Goal: Information Seeking & Learning: Get advice/opinions

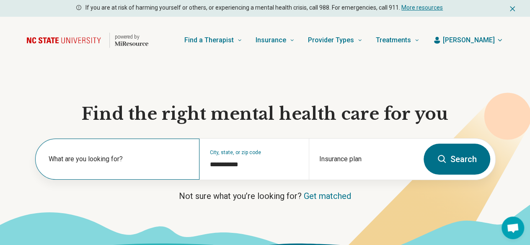
click at [62, 162] on label "What are you looking for?" at bounding box center [119, 159] width 141 height 10
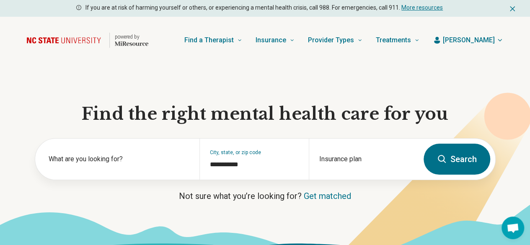
click at [462, 164] on button "Search" at bounding box center [457, 159] width 67 height 31
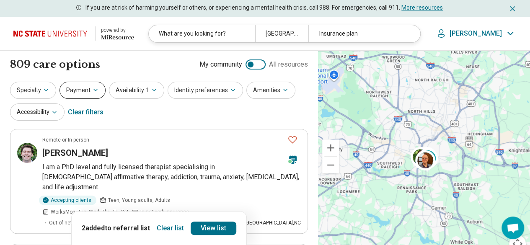
click at [88, 93] on button "Payment" at bounding box center [82, 90] width 46 height 17
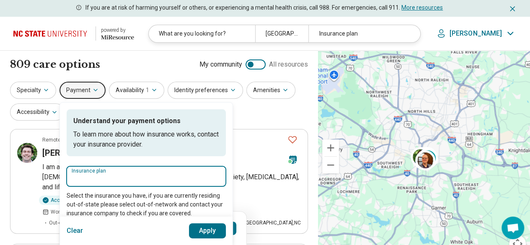
click at [85, 181] on input "Insurance plan" at bounding box center [146, 179] width 149 height 10
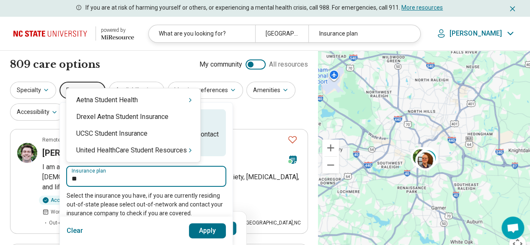
type input "*"
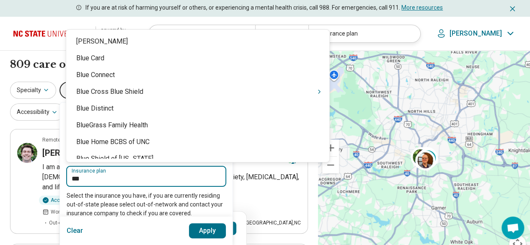
type input "****"
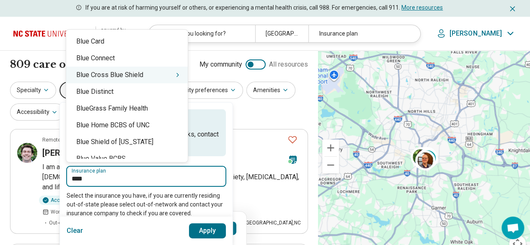
click at [85, 76] on div "Blue Cross Blue Shield" at bounding box center [126, 75] width 121 height 17
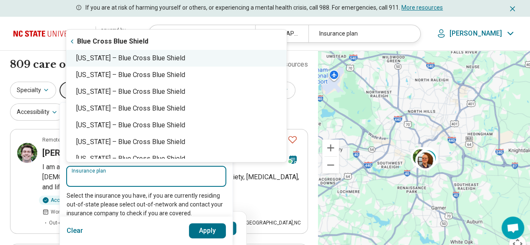
click at [103, 60] on div "North Carolina – Blue Cross Blue Shield" at bounding box center [176, 58] width 220 height 17
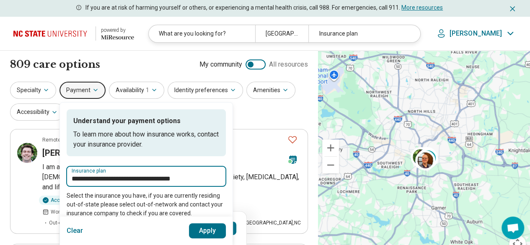
type input "**********"
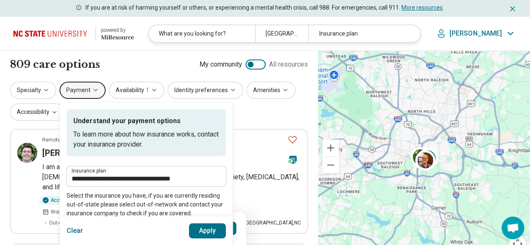
click at [204, 228] on button "Apply" at bounding box center [207, 230] width 37 height 15
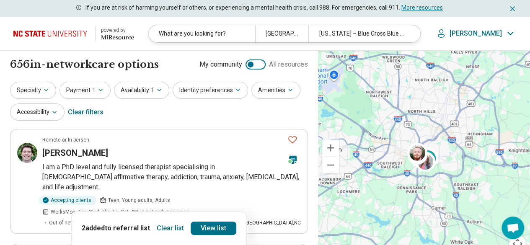
click at [173, 229] on button "Clear list" at bounding box center [170, 228] width 34 height 13
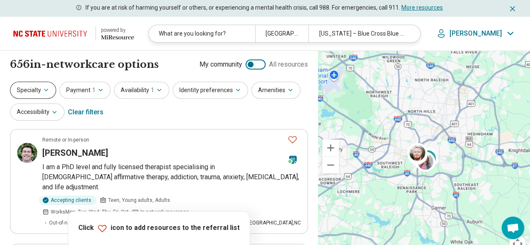
click at [32, 90] on button "Specialty" at bounding box center [33, 90] width 46 height 17
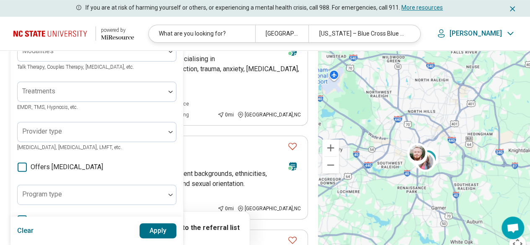
click at [61, 21] on div "Areas of focus" at bounding box center [96, 11] width 159 height 20
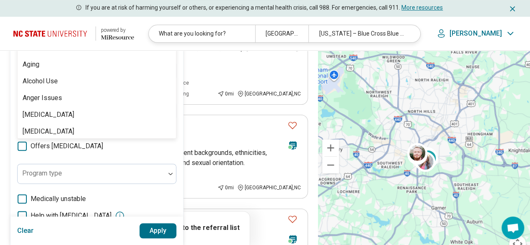
scroll to position [68, 0]
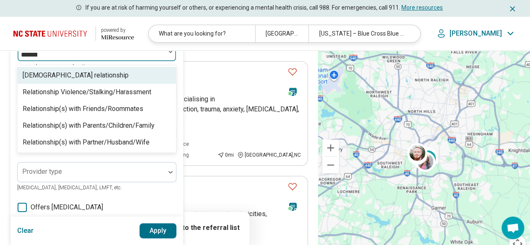
type input "********"
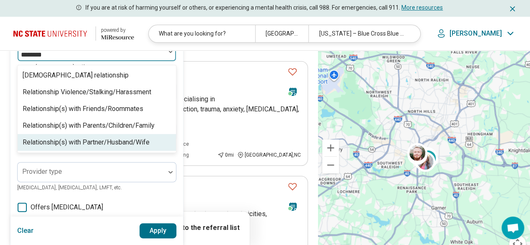
click at [110, 143] on div "Relationship(s) with Partner/Husband/Wife" at bounding box center [86, 142] width 127 height 10
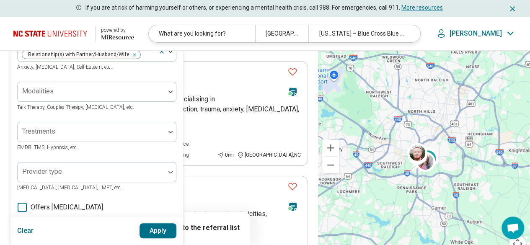
click at [155, 228] on button "Apply" at bounding box center [157, 230] width 37 height 15
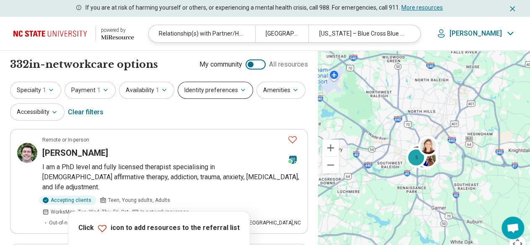
click at [202, 94] on button "Identity preferences" at bounding box center [215, 90] width 75 height 17
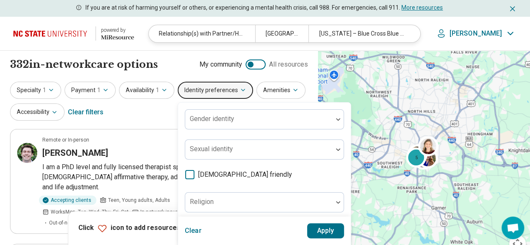
click at [186, 174] on icon at bounding box center [189, 174] width 9 height 9
click at [312, 230] on button "Apply" at bounding box center [325, 230] width 37 height 15
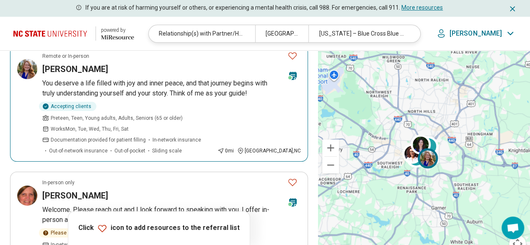
click at [69, 80] on p "You deserve a life filled with joy and inner peace, and that journey begins wit…" at bounding box center [171, 88] width 258 height 20
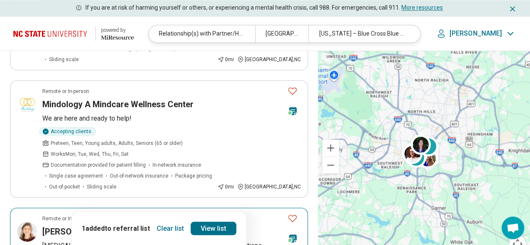
scroll to position [712, 0]
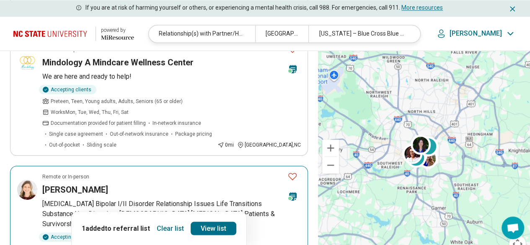
click at [98, 199] on p "Depression Anxiety Bipolar I/II Disorder Relationship Issues Life Transitions S…" at bounding box center [171, 214] width 258 height 30
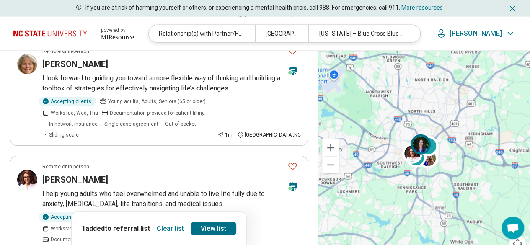
scroll to position [1047, 0]
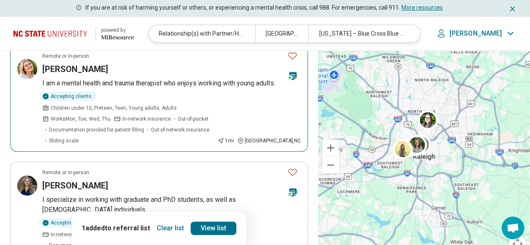
scroll to position [126, 0]
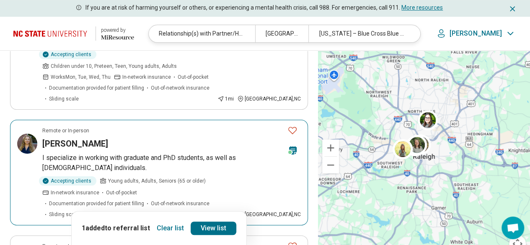
click at [96, 153] on p "I specialize in working with graduate and PhD students, as well as LGBTQ+ indiv…" at bounding box center [171, 163] width 258 height 20
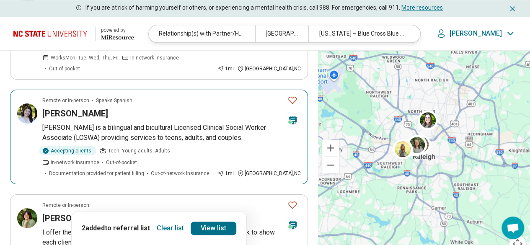
scroll to position [461, 0]
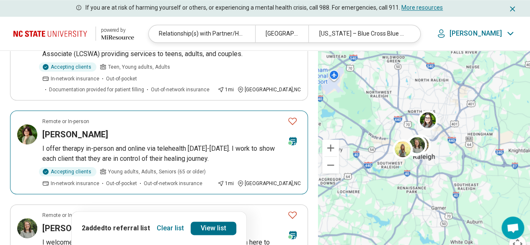
click at [124, 144] on p "I offer therapy in-person and online via telehealth Monday-Thursday. I work to …" at bounding box center [171, 154] width 258 height 20
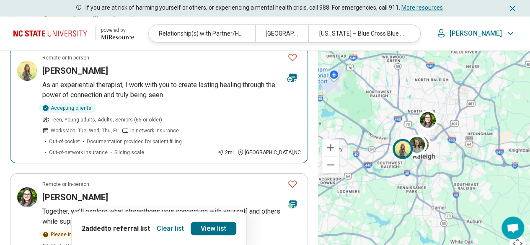
scroll to position [963, 0]
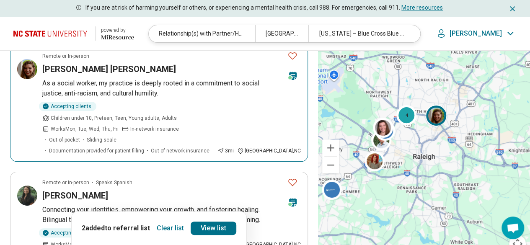
scroll to position [168, 0]
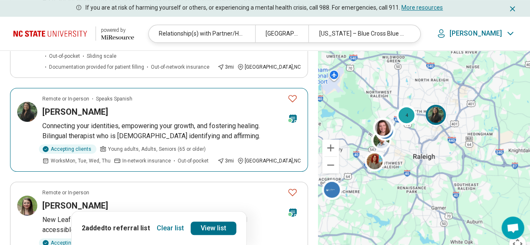
click at [131, 121] on p "Connecting your identities, empowering your growth, and fostering healing. Bili…" at bounding box center [171, 131] width 258 height 20
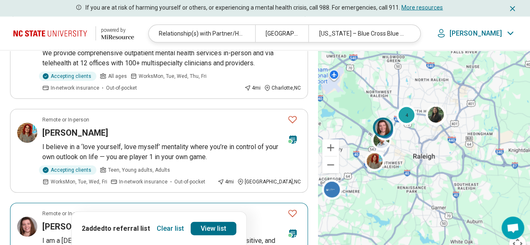
scroll to position [963, 0]
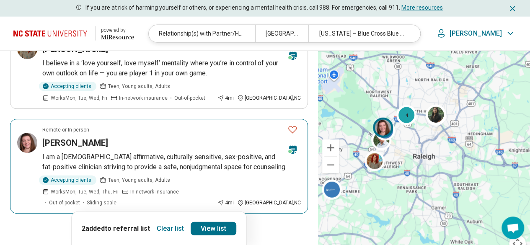
click at [144, 152] on p "I am a LGBTQ+ affirmative, culturally sensitive, sex-positive, and fat-positive…" at bounding box center [171, 162] width 258 height 20
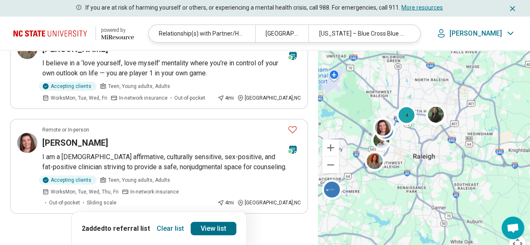
click at [158, 230] on button "4" at bounding box center [158, 236] width 13 height 13
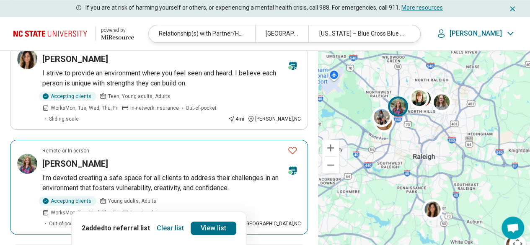
scroll to position [293, 0]
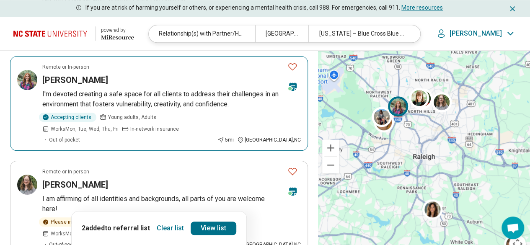
click at [139, 77] on article "Remote or In-person Sage Torrez I'm devoted creating a safe space for all clien…" at bounding box center [159, 103] width 298 height 95
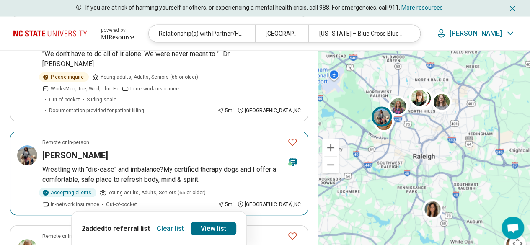
scroll to position [963, 0]
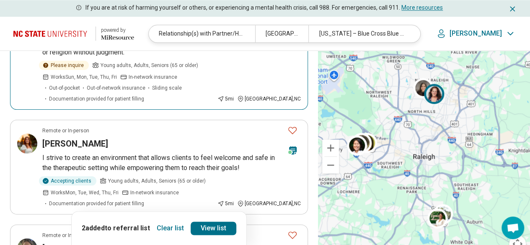
scroll to position [586, 0]
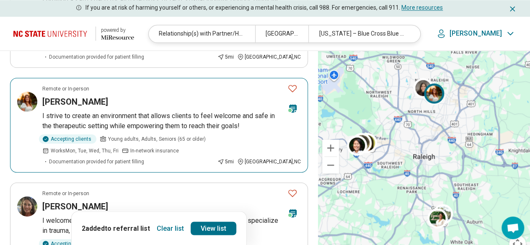
click at [160, 111] on p "I strive to create an environment that allows clients to feel welcome and safe …" at bounding box center [171, 121] width 258 height 20
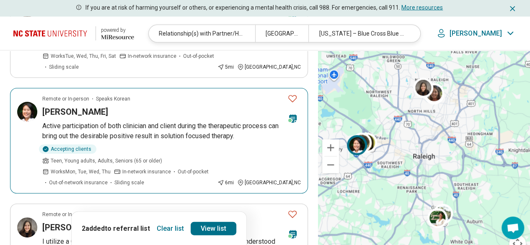
scroll to position [963, 0]
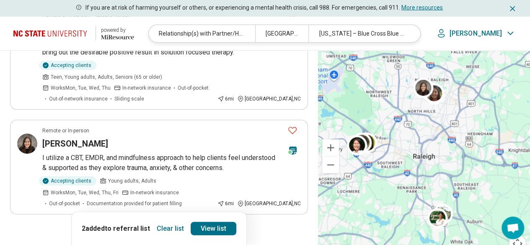
click at [178, 231] on button "6" at bounding box center [179, 237] width 13 height 13
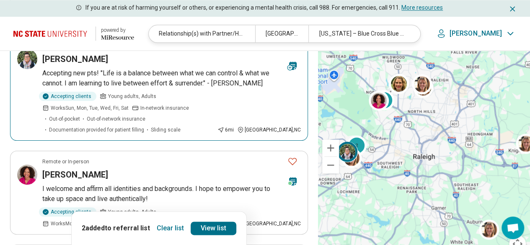
scroll to position [545, 0]
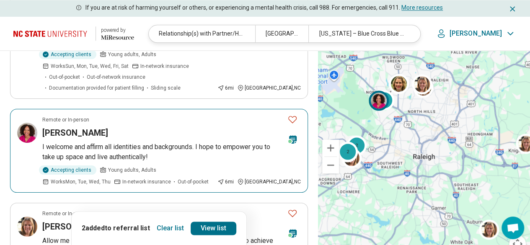
click at [211, 142] on p "I welcome and affirm all identities and backgrounds. I hope to empower you to t…" at bounding box center [171, 152] width 258 height 20
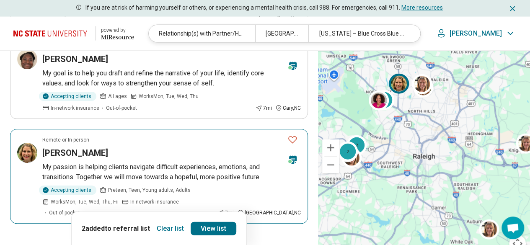
scroll to position [963, 0]
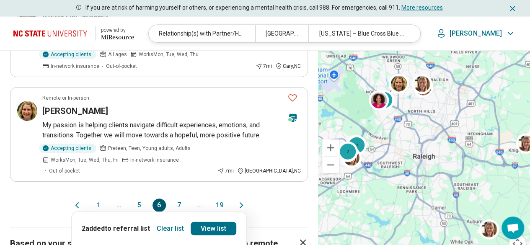
click at [181, 199] on button "7" at bounding box center [179, 205] width 13 height 13
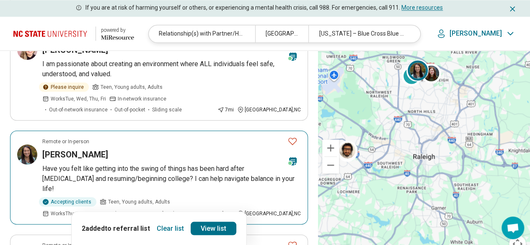
scroll to position [670, 0]
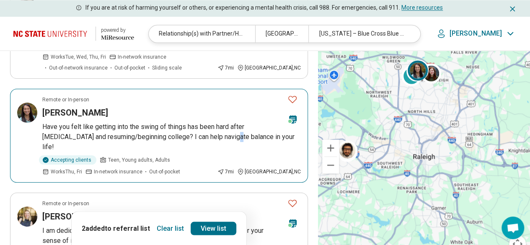
click at [206, 122] on p "Have you felt like getting into the swing of things has been hard after COVID a…" at bounding box center [171, 137] width 258 height 30
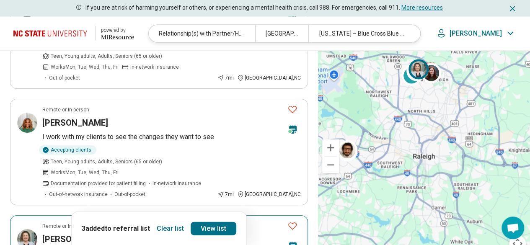
scroll to position [963, 0]
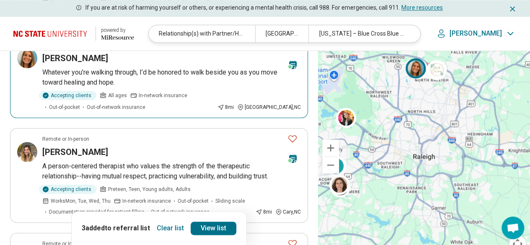
scroll to position [545, 0]
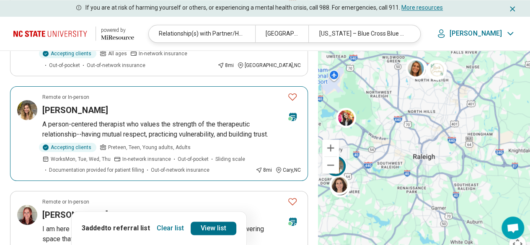
click at [121, 94] on article "Remote or In-person Grace Lucas A person-centered therapist who values the stre…" at bounding box center [159, 133] width 298 height 95
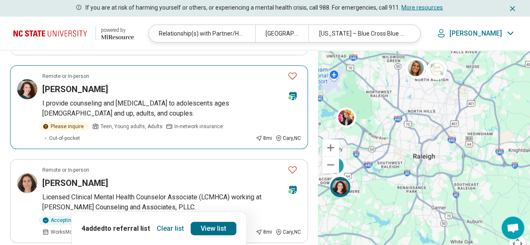
scroll to position [963, 0]
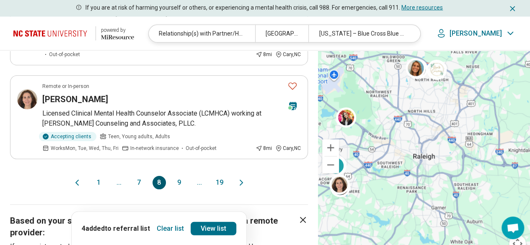
click at [183, 176] on button "9" at bounding box center [179, 182] width 13 height 13
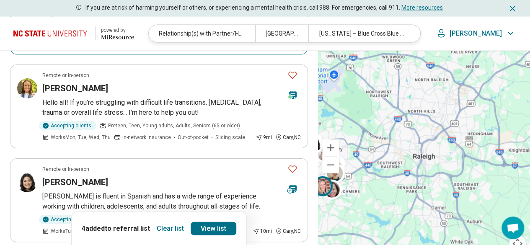
scroll to position [1005, 0]
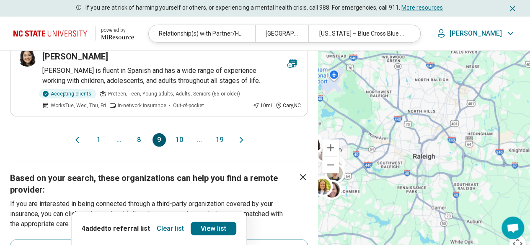
click at [220, 133] on button "19" at bounding box center [219, 139] width 13 height 13
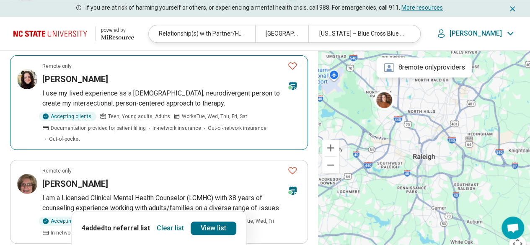
scroll to position [168, 0]
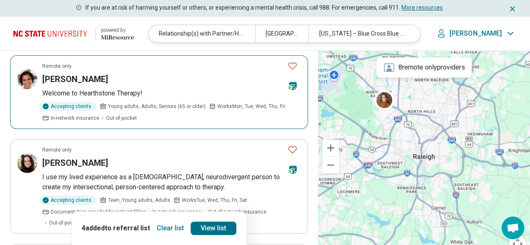
click at [95, 84] on h3 "Christina Carter" at bounding box center [75, 79] width 66 height 12
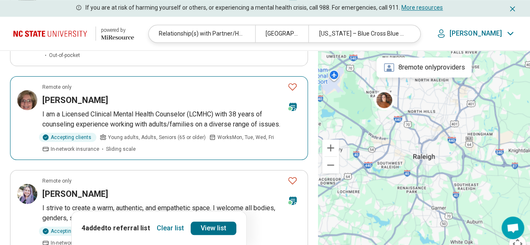
scroll to position [251, 0]
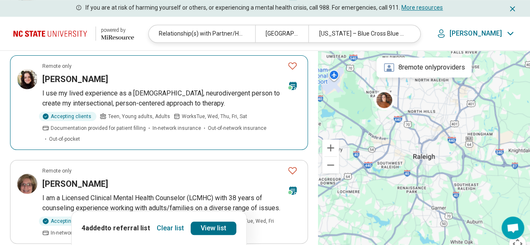
click at [122, 102] on p "I use my lived experience as a queer, neurodivergent person to create my inters…" at bounding box center [171, 98] width 258 height 20
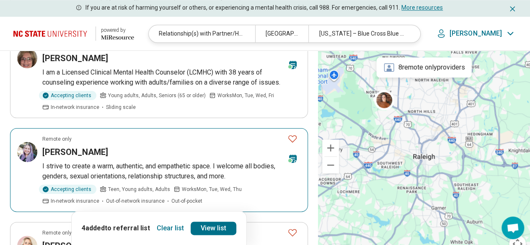
scroll to position [461, 0]
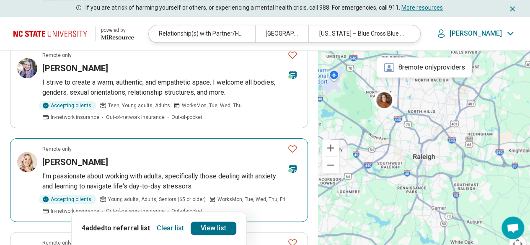
click at [96, 155] on article "Remote only Lila Olson I'm passionate about working with adults, specifically t…" at bounding box center [159, 180] width 298 height 84
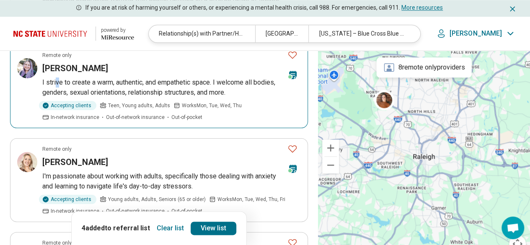
click at [57, 77] on p "I strive to create a warm, authentic, and empathetic space. I welcome all bodie…" at bounding box center [171, 87] width 258 height 20
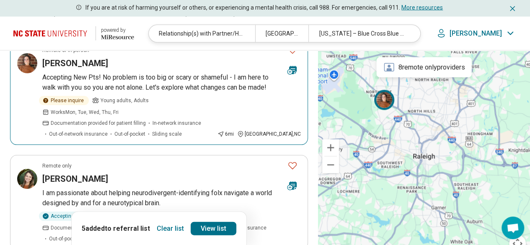
scroll to position [838, 0]
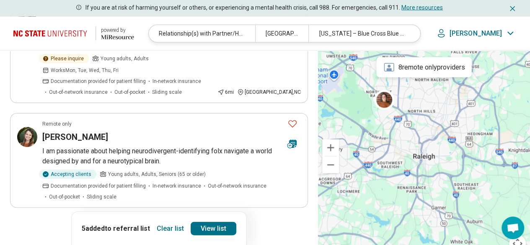
click at [199, 225] on button "18" at bounding box center [199, 231] width 13 height 13
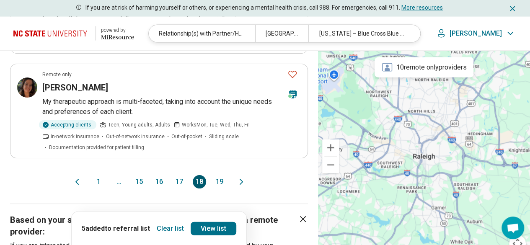
scroll to position [880, 0]
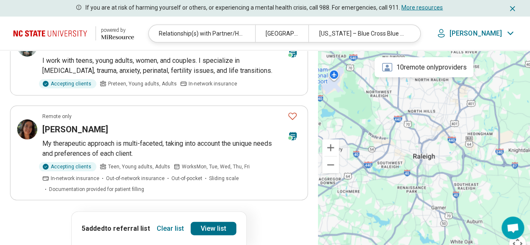
click at [182, 217] on button "17" at bounding box center [179, 223] width 13 height 13
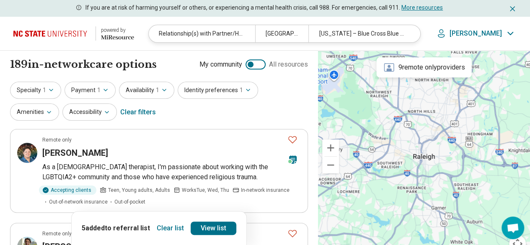
scroll to position [42, 0]
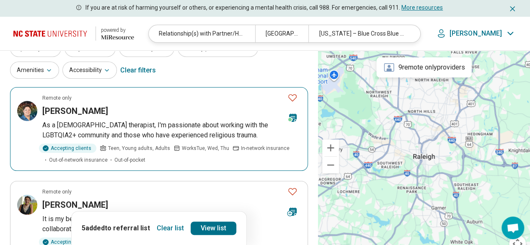
click at [186, 124] on p "As a queer therapist, I'm passionate about working with the LGBTQIA2+ community…" at bounding box center [171, 130] width 258 height 20
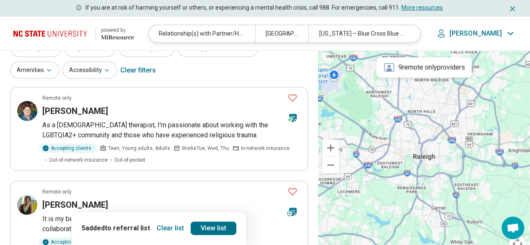
scroll to position [126, 0]
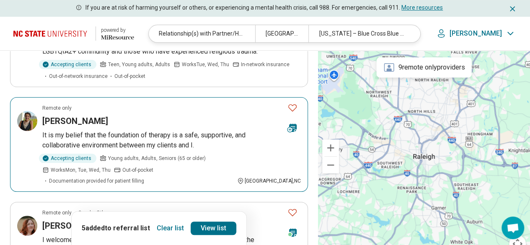
click at [126, 141] on p "It is my belief that the foundation of therapy is a safe, supportive, and colla…" at bounding box center [171, 140] width 258 height 20
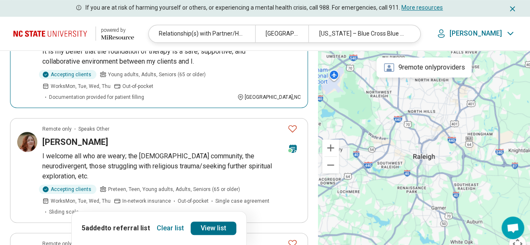
scroll to position [251, 0]
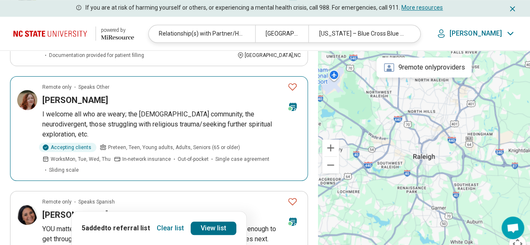
click at [109, 109] on p "I welcome all who are weary; the LGBTQ+ community, the neurodivergent, those st…" at bounding box center [171, 124] width 258 height 30
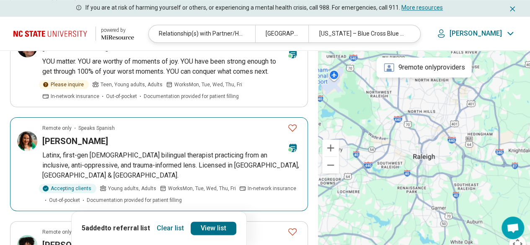
scroll to position [503, 0]
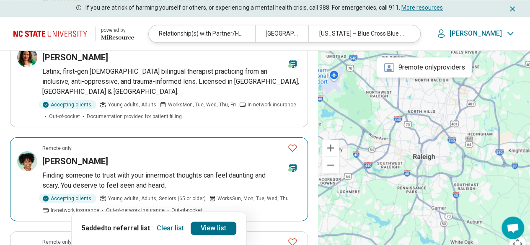
click at [118, 170] on p "Finding someone to trust with your innermost thoughts can feel daunting and sca…" at bounding box center [171, 180] width 258 height 20
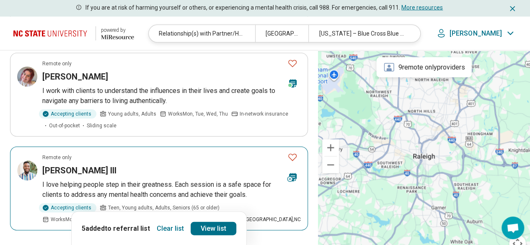
scroll to position [922, 0]
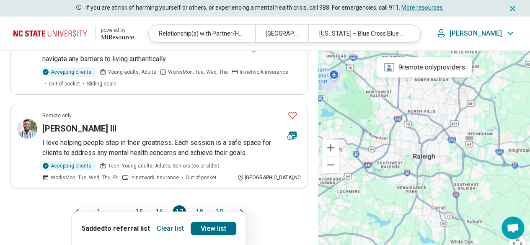
click at [140, 205] on button "15" at bounding box center [138, 211] width 13 height 13
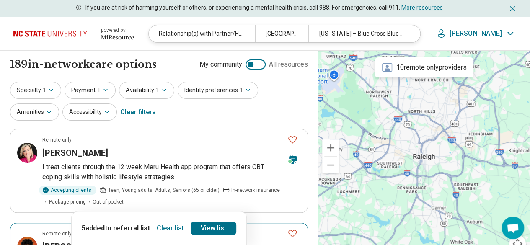
scroll to position [168, 0]
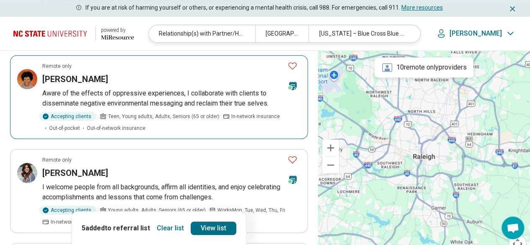
click at [70, 82] on h3 "Danay Scott" at bounding box center [75, 79] width 66 height 12
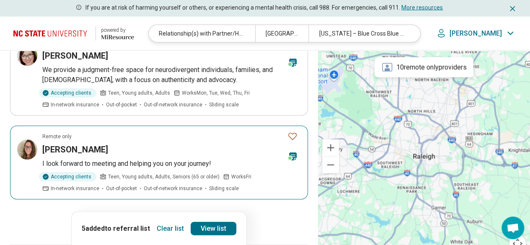
scroll to position [838, 0]
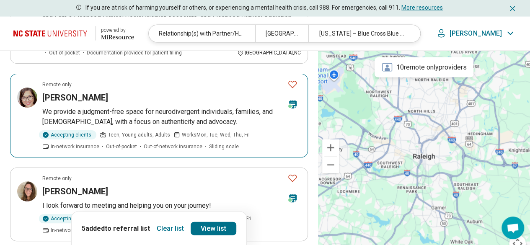
click at [128, 107] on p "We provide a judgment-free space for neurodivergent individuals, families, and …" at bounding box center [171, 117] width 258 height 20
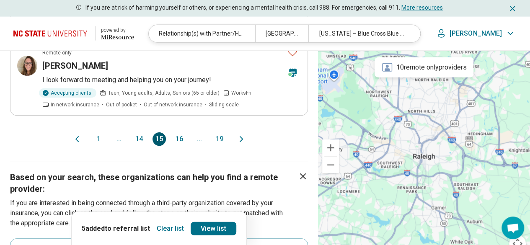
click at [96, 132] on button "1" at bounding box center [98, 138] width 13 height 13
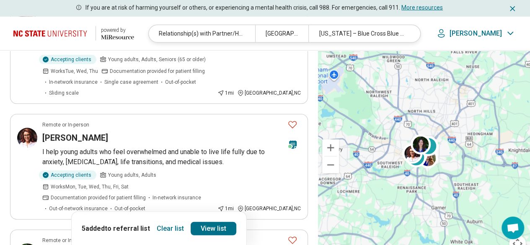
scroll to position [1047, 0]
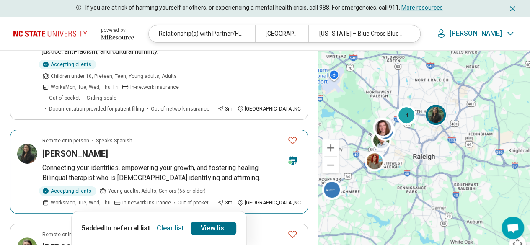
scroll to position [42, 0]
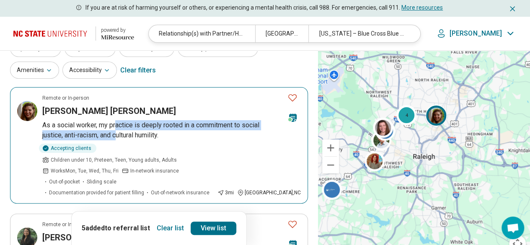
click at [117, 129] on p "As a social worker, my practice is deeply rooted in a commitment to social just…" at bounding box center [171, 130] width 258 height 20
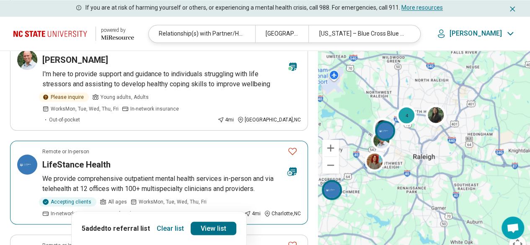
scroll to position [963, 0]
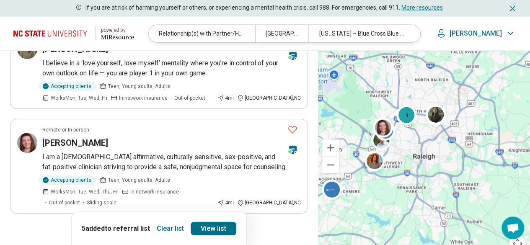
click at [155, 230] on button "4" at bounding box center [158, 236] width 13 height 13
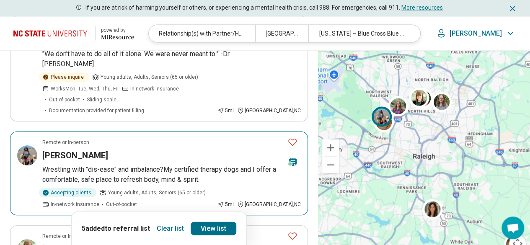
scroll to position [1005, 0]
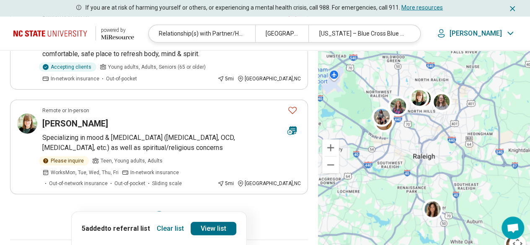
click at [177, 211] on button "5" at bounding box center [179, 217] width 13 height 13
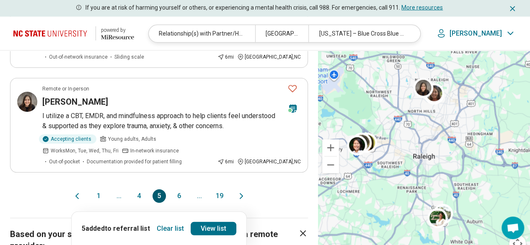
click at [178, 189] on button "6" at bounding box center [179, 195] width 13 height 13
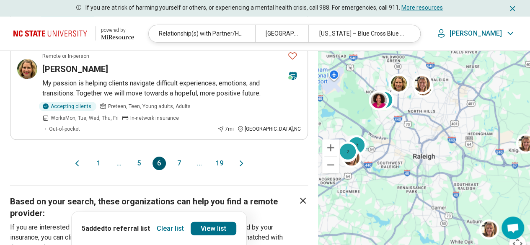
click at [176, 157] on button "7" at bounding box center [179, 163] width 13 height 13
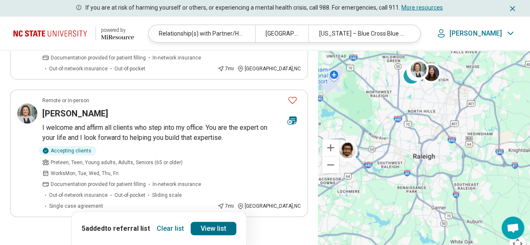
click at [100, 234] on button "1" at bounding box center [98, 240] width 13 height 13
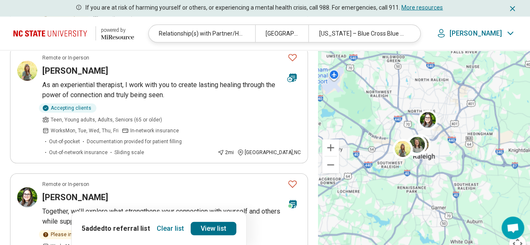
scroll to position [963, 0]
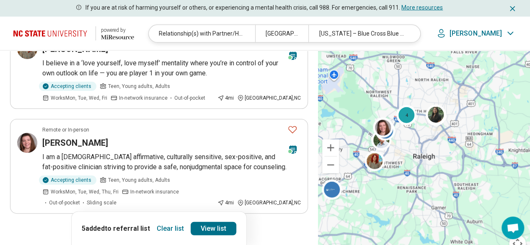
click at [178, 230] on button "5" at bounding box center [179, 236] width 13 height 13
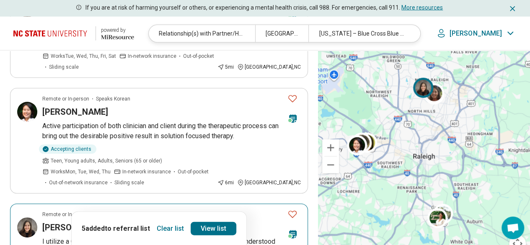
scroll to position [1005, 0]
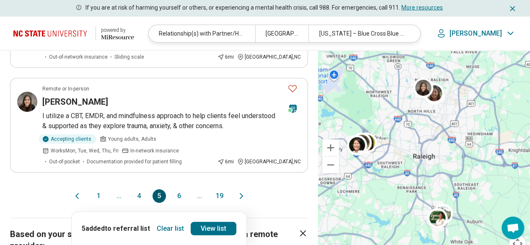
click at [180, 189] on button "6" at bounding box center [179, 195] width 13 height 13
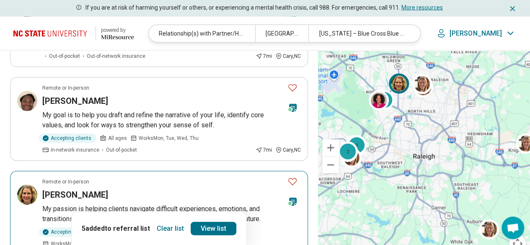
scroll to position [963, 0]
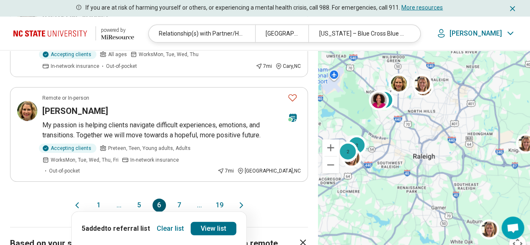
click at [178, 199] on button "7" at bounding box center [179, 205] width 13 height 13
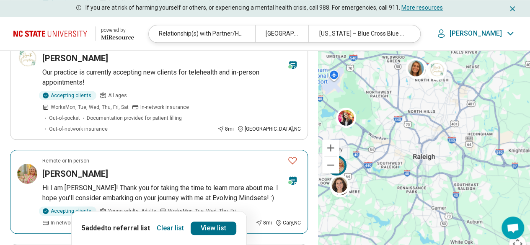
scroll to position [251, 0]
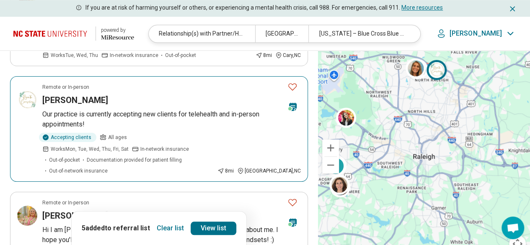
click at [53, 109] on p "Our practice is currently accepting new clients for telehealth and in-person ap…" at bounding box center [171, 119] width 258 height 20
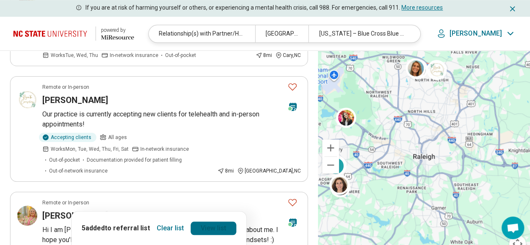
click at [218, 228] on link "View list" at bounding box center [214, 228] width 46 height 13
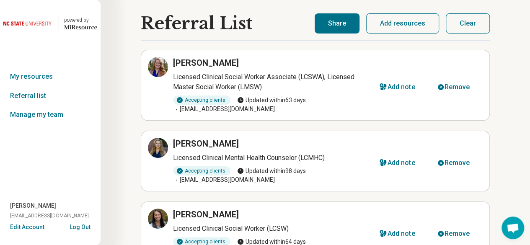
click at [331, 30] on button "Share" at bounding box center [337, 23] width 45 height 20
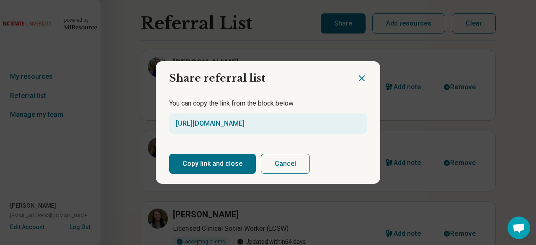
click at [207, 165] on button "Copy link and close" at bounding box center [212, 164] width 87 height 20
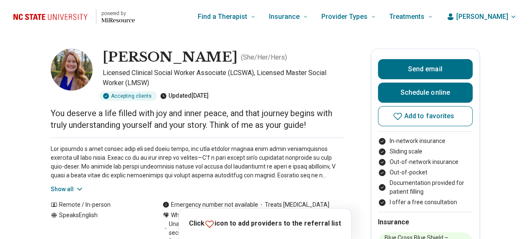
scroll to position [42, 0]
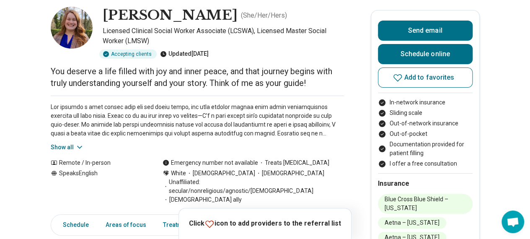
click at [63, 143] on button "Show all" at bounding box center [67, 147] width 33 height 9
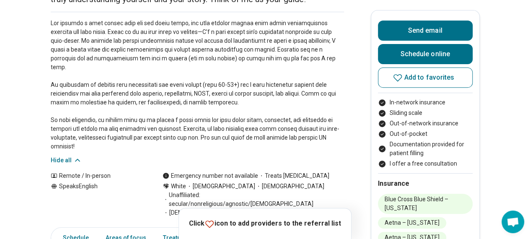
scroll to position [168, 0]
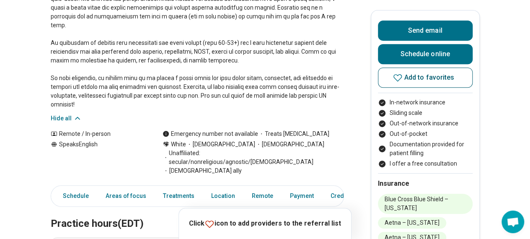
click at [421, 78] on span "Add to favorites" at bounding box center [429, 77] width 50 height 7
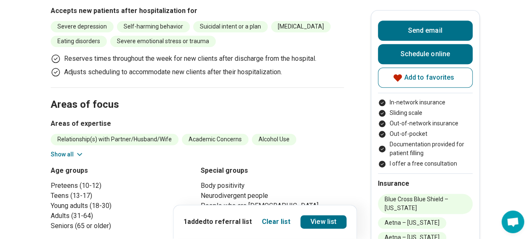
scroll to position [545, 0]
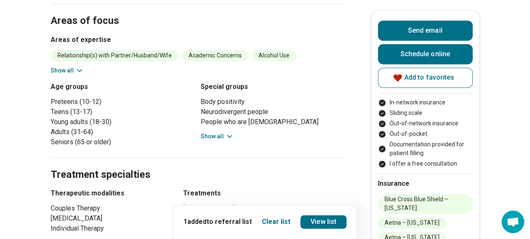
click at [84, 66] on icon at bounding box center [79, 70] width 8 height 8
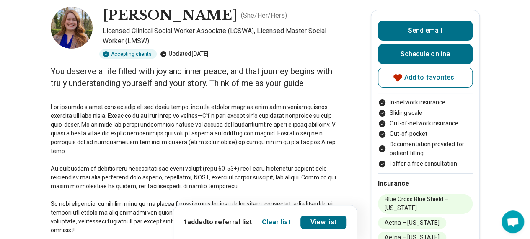
scroll to position [0, 0]
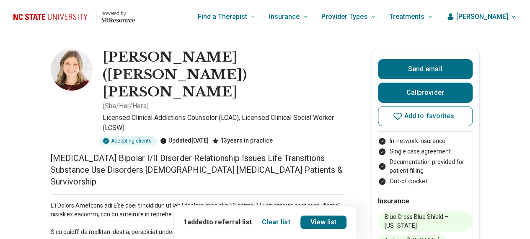
scroll to position [42, 0]
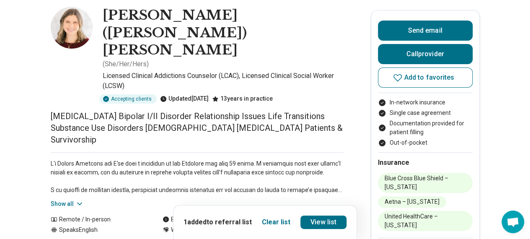
click at [66, 199] on button "Show all" at bounding box center [67, 203] width 33 height 9
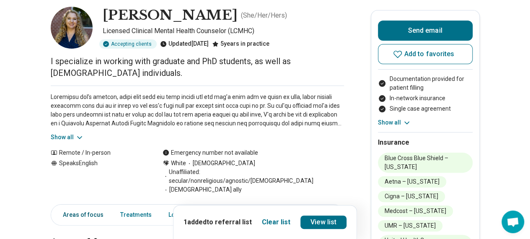
scroll to position [84, 0]
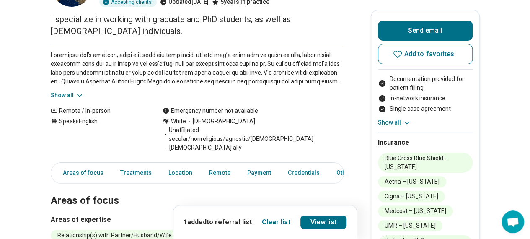
click at [66, 91] on button "Show all" at bounding box center [67, 95] width 33 height 9
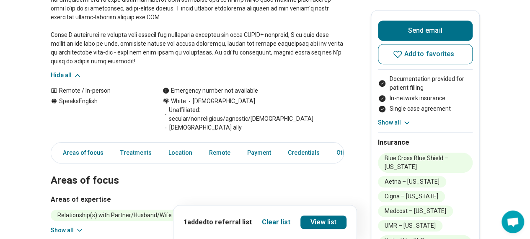
scroll to position [335, 0]
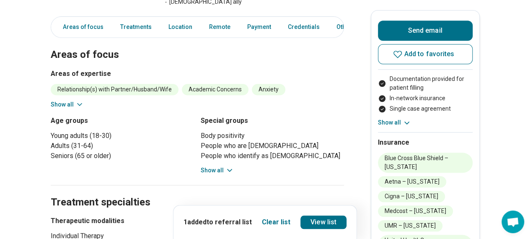
click at [73, 100] on button "Show all" at bounding box center [67, 104] width 33 height 9
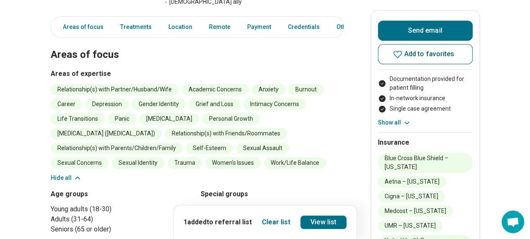
click at [401, 54] on icon at bounding box center [398, 54] width 10 height 10
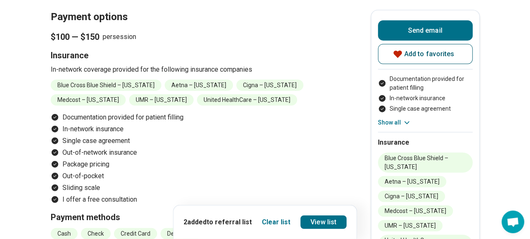
scroll to position [1005, 0]
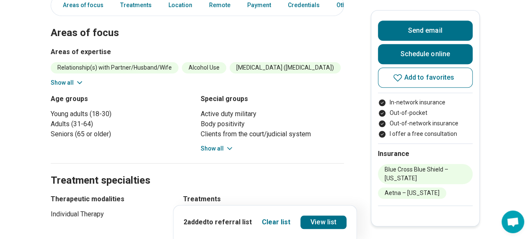
scroll to position [293, 0]
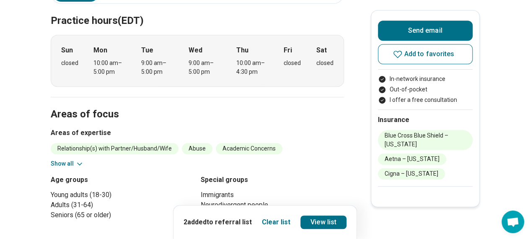
scroll to position [251, 0]
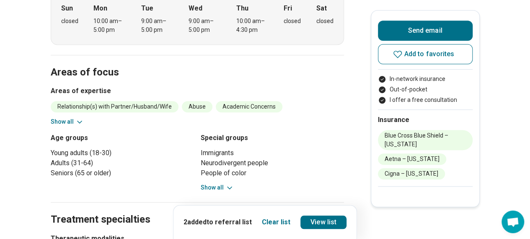
click at [73, 117] on button "Show all" at bounding box center [67, 121] width 33 height 9
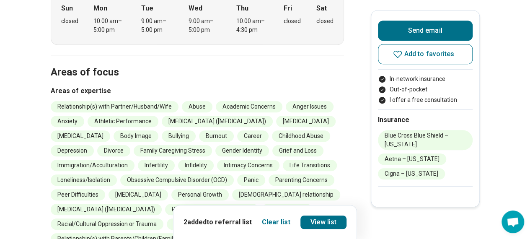
scroll to position [84, 0]
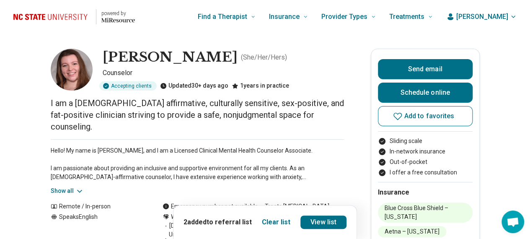
scroll to position [42, 0]
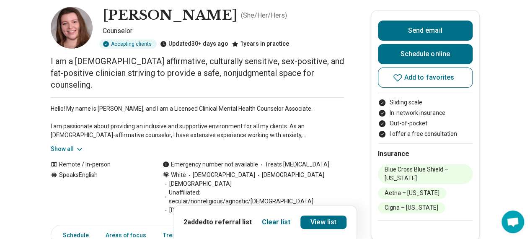
click at [77, 145] on button "Show all" at bounding box center [67, 149] width 33 height 9
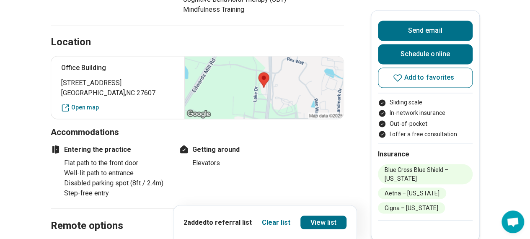
scroll to position [796, 0]
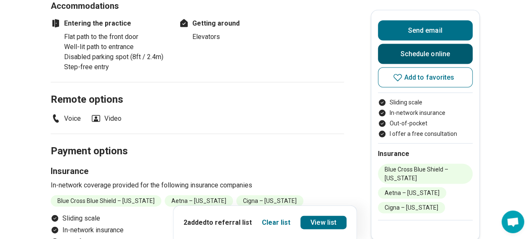
click at [416, 51] on link "Schedule online" at bounding box center [425, 54] width 95 height 20
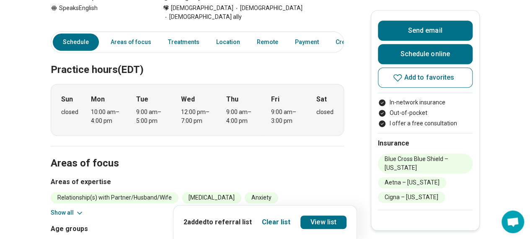
scroll to position [335, 0]
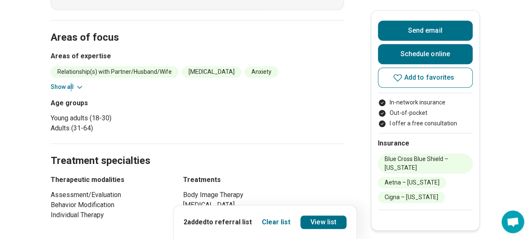
click at [75, 74] on div "Relationship(s) with Partner/Husband/Wife [MEDICAL_DATA] Anxiety [MEDICAL_DATA]…" at bounding box center [197, 78] width 293 height 25
click at [75, 83] on button "Show all" at bounding box center [67, 87] width 33 height 9
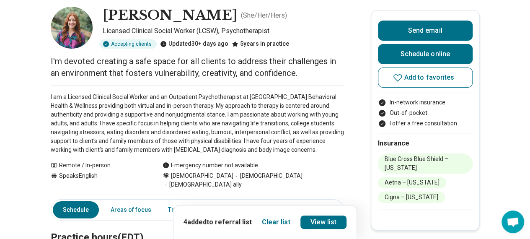
scroll to position [0, 0]
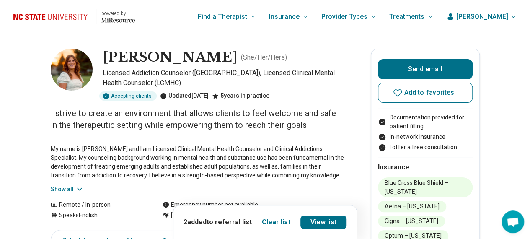
scroll to position [42, 0]
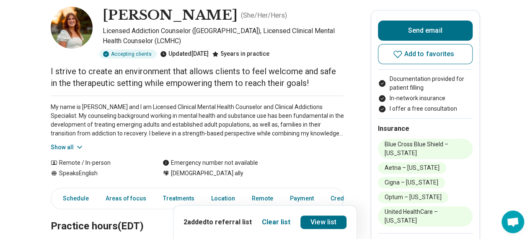
click at [74, 146] on button "Show all" at bounding box center [67, 147] width 33 height 9
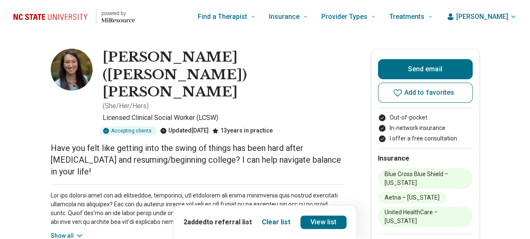
scroll to position [42, 0]
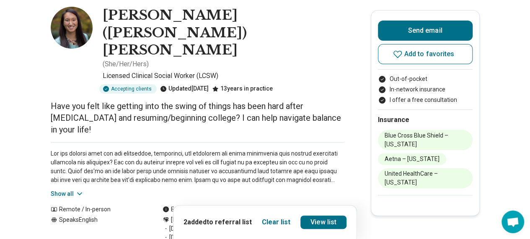
click at [65, 189] on button "Show all" at bounding box center [67, 193] width 33 height 9
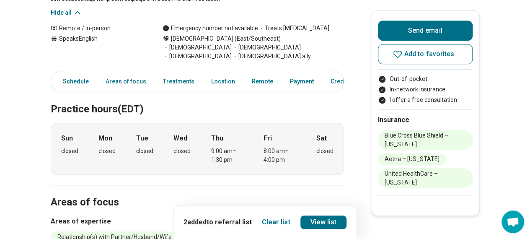
scroll to position [335, 0]
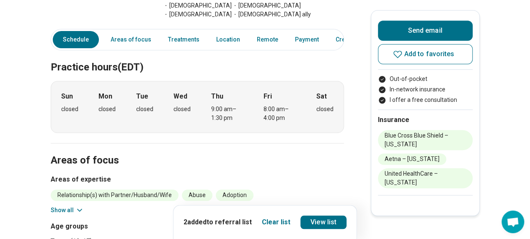
click at [64, 206] on button "Show all" at bounding box center [67, 210] width 33 height 9
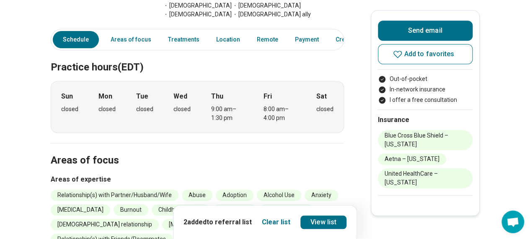
scroll to position [377, 0]
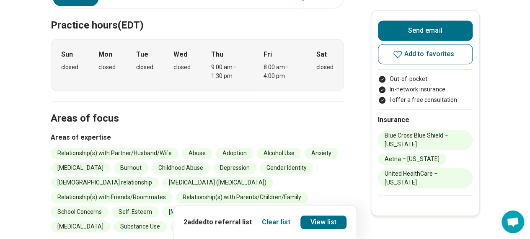
click at [403, 59] on icon at bounding box center [398, 54] width 10 height 10
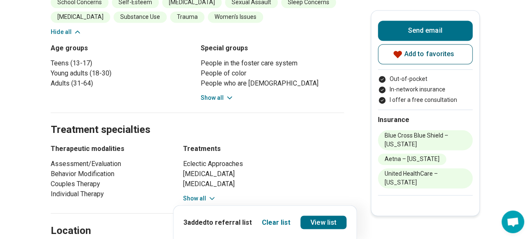
scroll to position [754, 0]
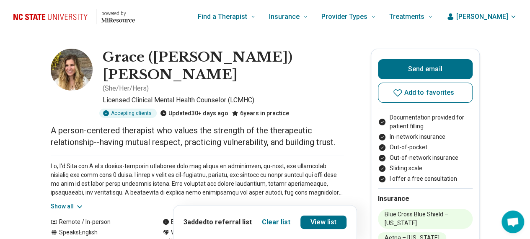
click at [74, 202] on button "Show all" at bounding box center [67, 206] width 33 height 9
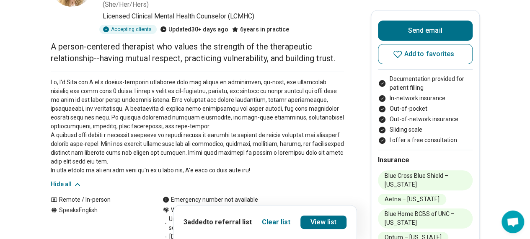
scroll to position [126, 0]
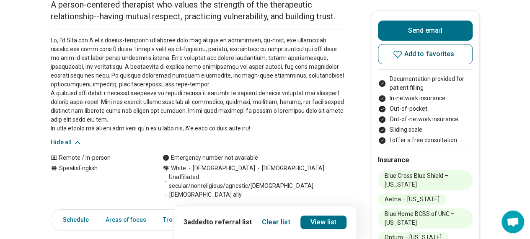
click at [460, 58] on button "Add to favorites" at bounding box center [425, 54] width 95 height 20
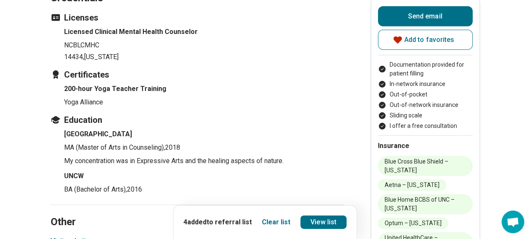
scroll to position [1257, 0]
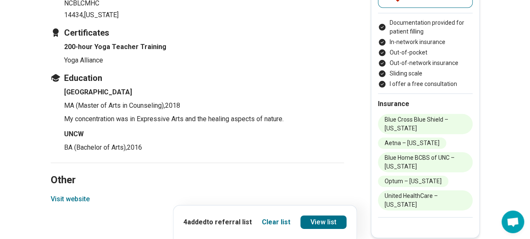
click at [80, 194] on button "Visit website" at bounding box center [70, 199] width 39 height 10
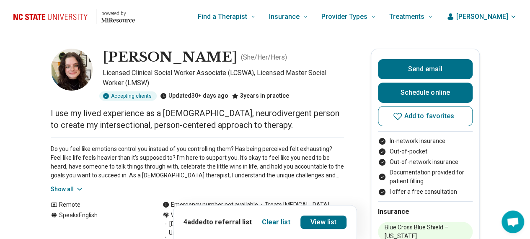
scroll to position [42, 0]
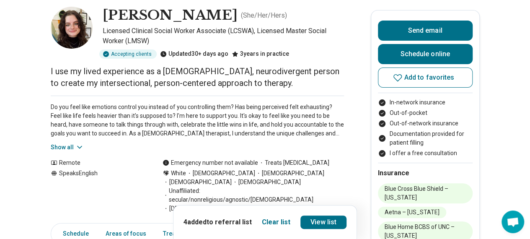
click at [77, 144] on button "Show all" at bounding box center [67, 147] width 33 height 9
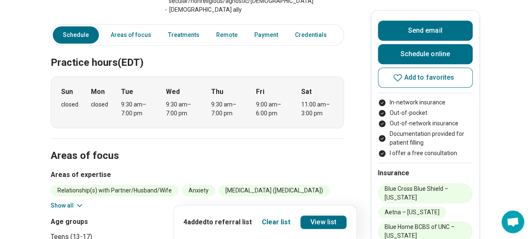
scroll to position [503, 0]
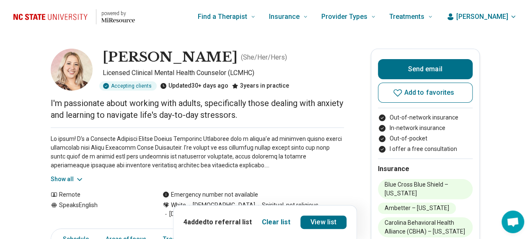
click at [70, 176] on button "Show all" at bounding box center [67, 179] width 33 height 9
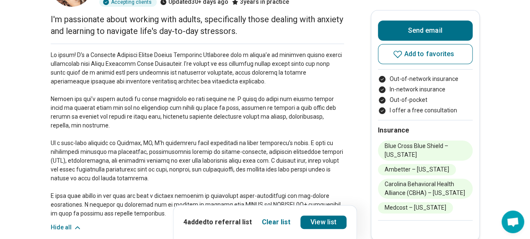
scroll to position [42, 0]
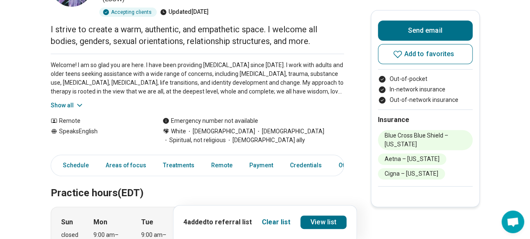
scroll to position [42, 0]
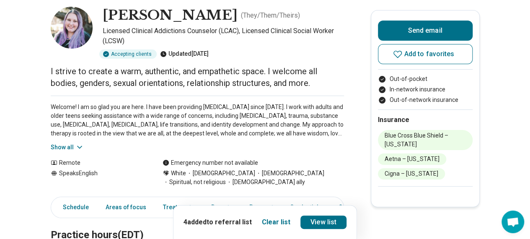
click at [65, 147] on button "Show all" at bounding box center [67, 147] width 33 height 9
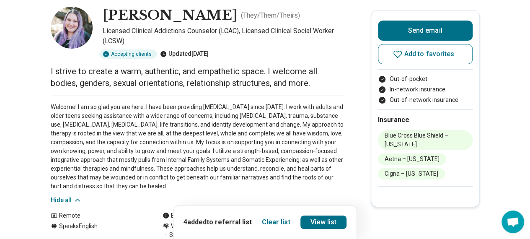
scroll to position [126, 0]
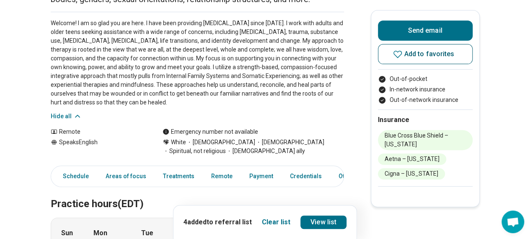
click at [407, 57] on button "Add to favorites" at bounding box center [425, 54] width 95 height 20
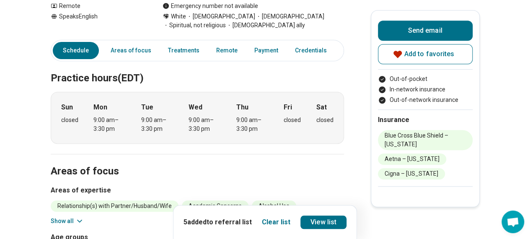
scroll to position [335, 0]
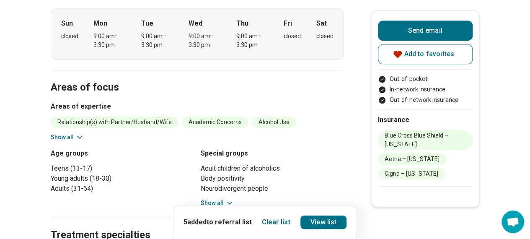
click at [69, 137] on button "Show all" at bounding box center [67, 137] width 33 height 9
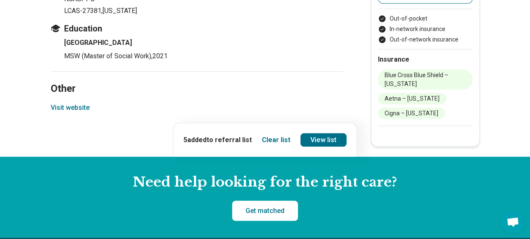
scroll to position [1173, 0]
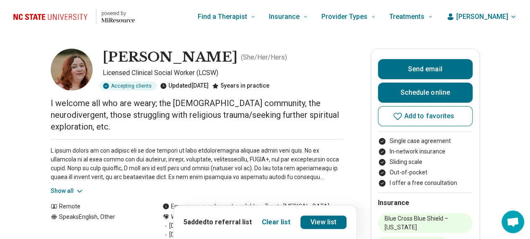
click at [67, 186] on button "Show all" at bounding box center [67, 190] width 33 height 9
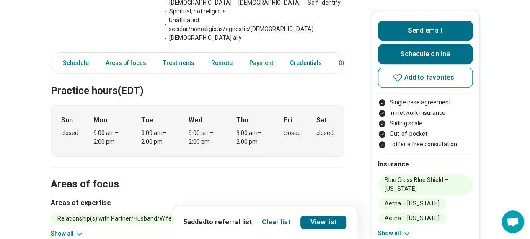
scroll to position [335, 0]
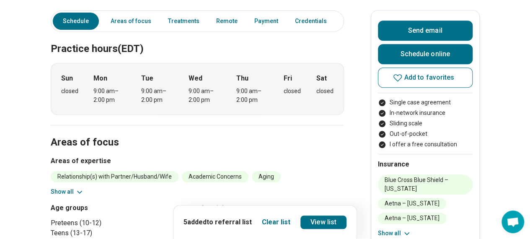
click at [82, 188] on icon at bounding box center [79, 192] width 8 height 8
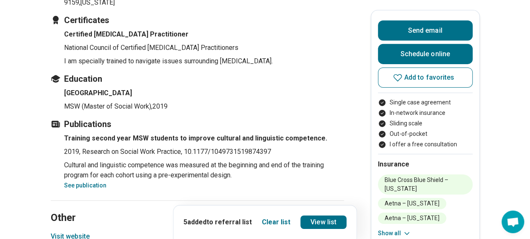
scroll to position [1382, 0]
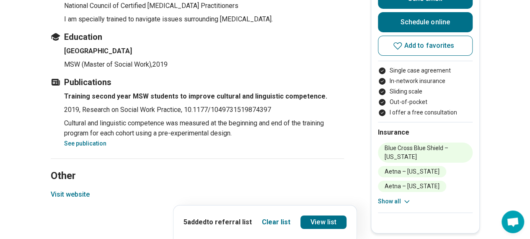
click at [72, 189] on button "Visit website" at bounding box center [70, 194] width 39 height 10
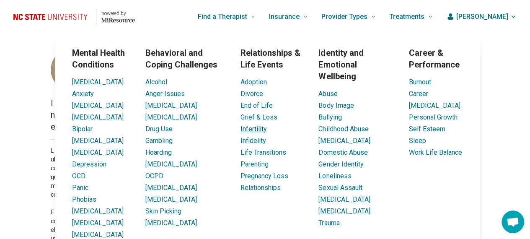
scroll to position [84, 0]
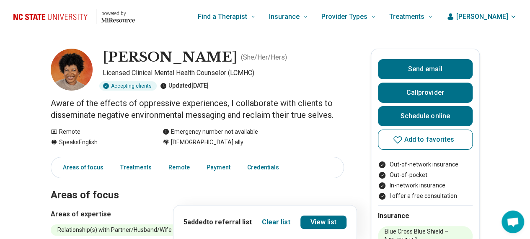
scroll to position [42, 0]
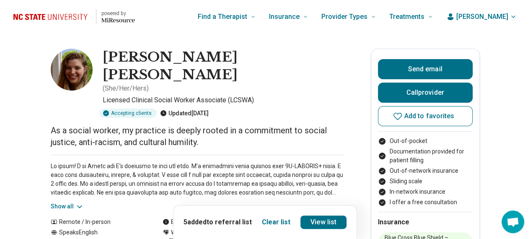
click at [71, 202] on button "Show all" at bounding box center [67, 206] width 33 height 9
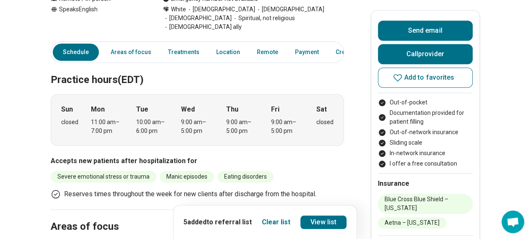
scroll to position [419, 0]
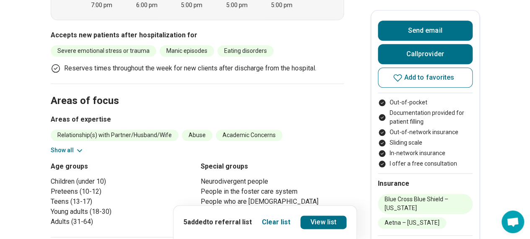
click at [72, 146] on button "Show all" at bounding box center [67, 150] width 33 height 9
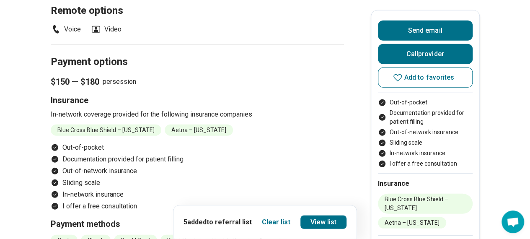
scroll to position [1340, 0]
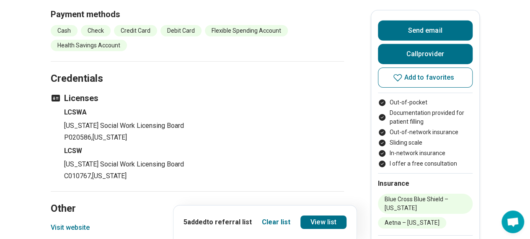
click at [74, 222] on button "Visit website" at bounding box center [70, 227] width 39 height 10
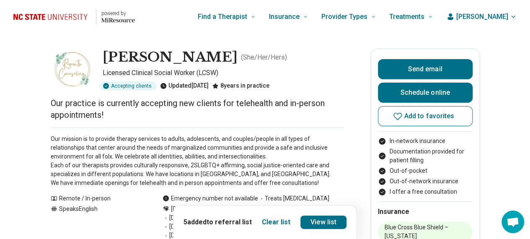
scroll to position [42, 0]
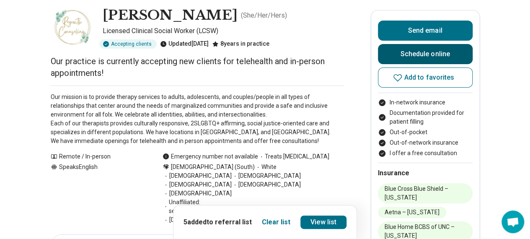
click at [397, 52] on link "Schedule online" at bounding box center [425, 54] width 95 height 20
